Goal: Task Accomplishment & Management: Complete application form

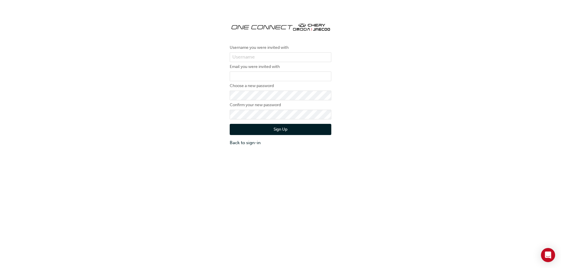
click at [547, 42] on div "Username you were invited with Email you were invited with Choose a new passwor…" at bounding box center [280, 81] width 561 height 137
click at [242, 55] on input "text" at bounding box center [281, 57] width 102 height 10
click at [185, 189] on div "Username you were invited with Email you were invited with Choose a new passwor…" at bounding box center [280, 147] width 561 height 268
click at [246, 53] on input "text" at bounding box center [281, 57] width 102 height 10
paste input "ONE00532"
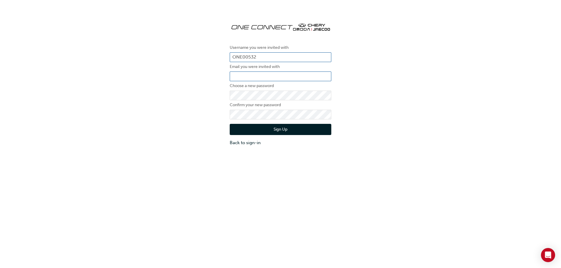
type input "ONE00532"
click at [246, 80] on input "email" at bounding box center [281, 77] width 102 height 10
type input "[EMAIL_ADDRESS][DOMAIN_NAME]"
click at [285, 102] on label "Confirm your new password" at bounding box center [281, 105] width 102 height 7
click at [290, 127] on button "Sign Up" at bounding box center [281, 129] width 102 height 11
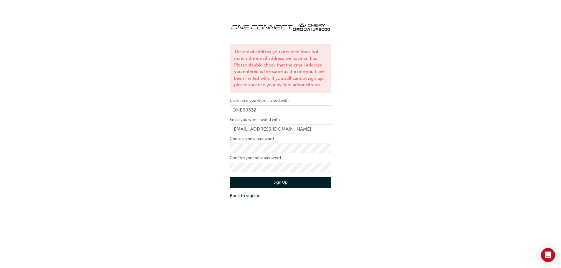
click at [403, 123] on div "The email address you provided does not match the email address we have on file…" at bounding box center [280, 108] width 561 height 190
